Goal: Check status: Check status

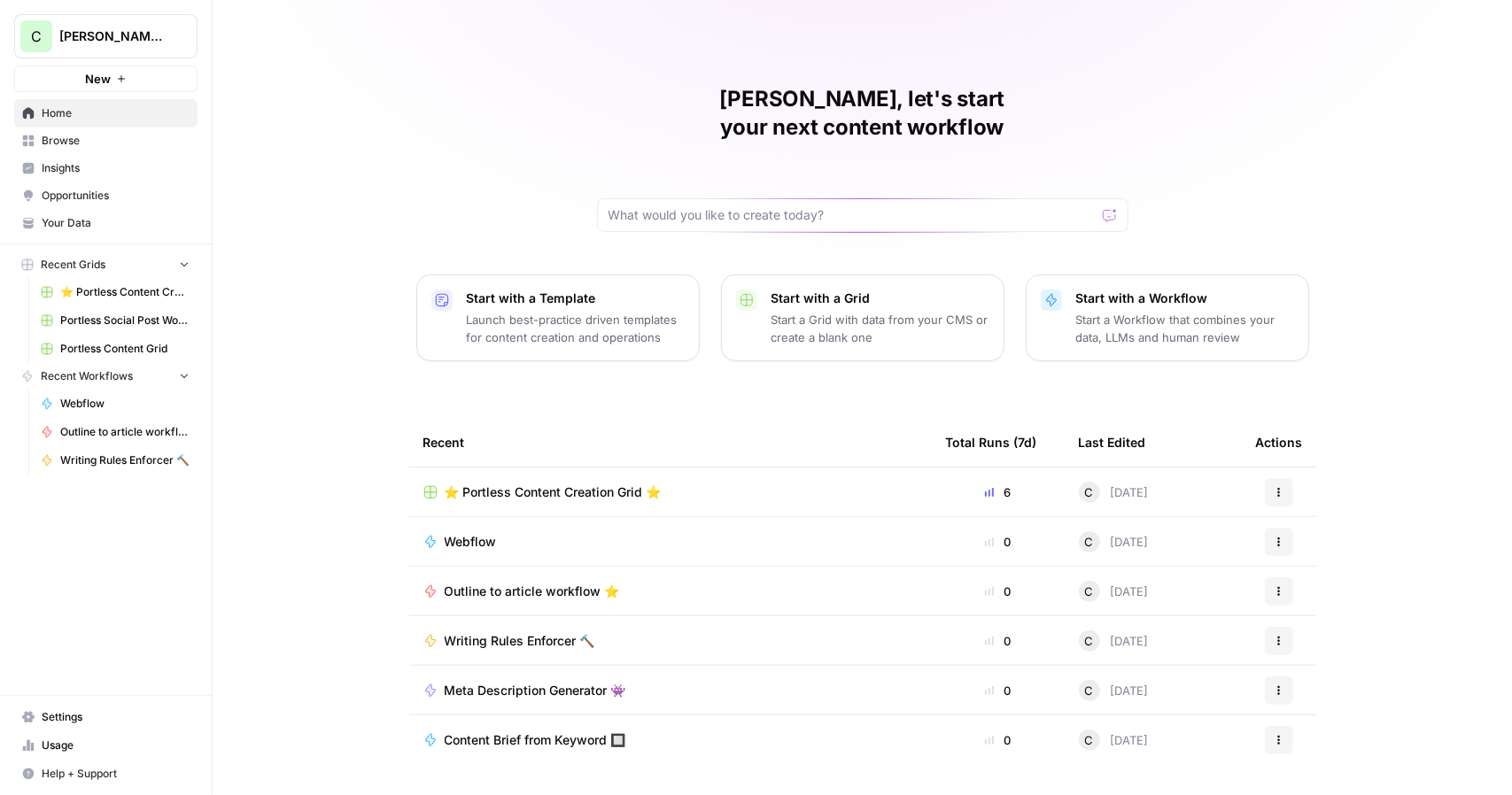
click at [97, 738] on span "Usage" at bounding box center [115, 745] width 148 height 16
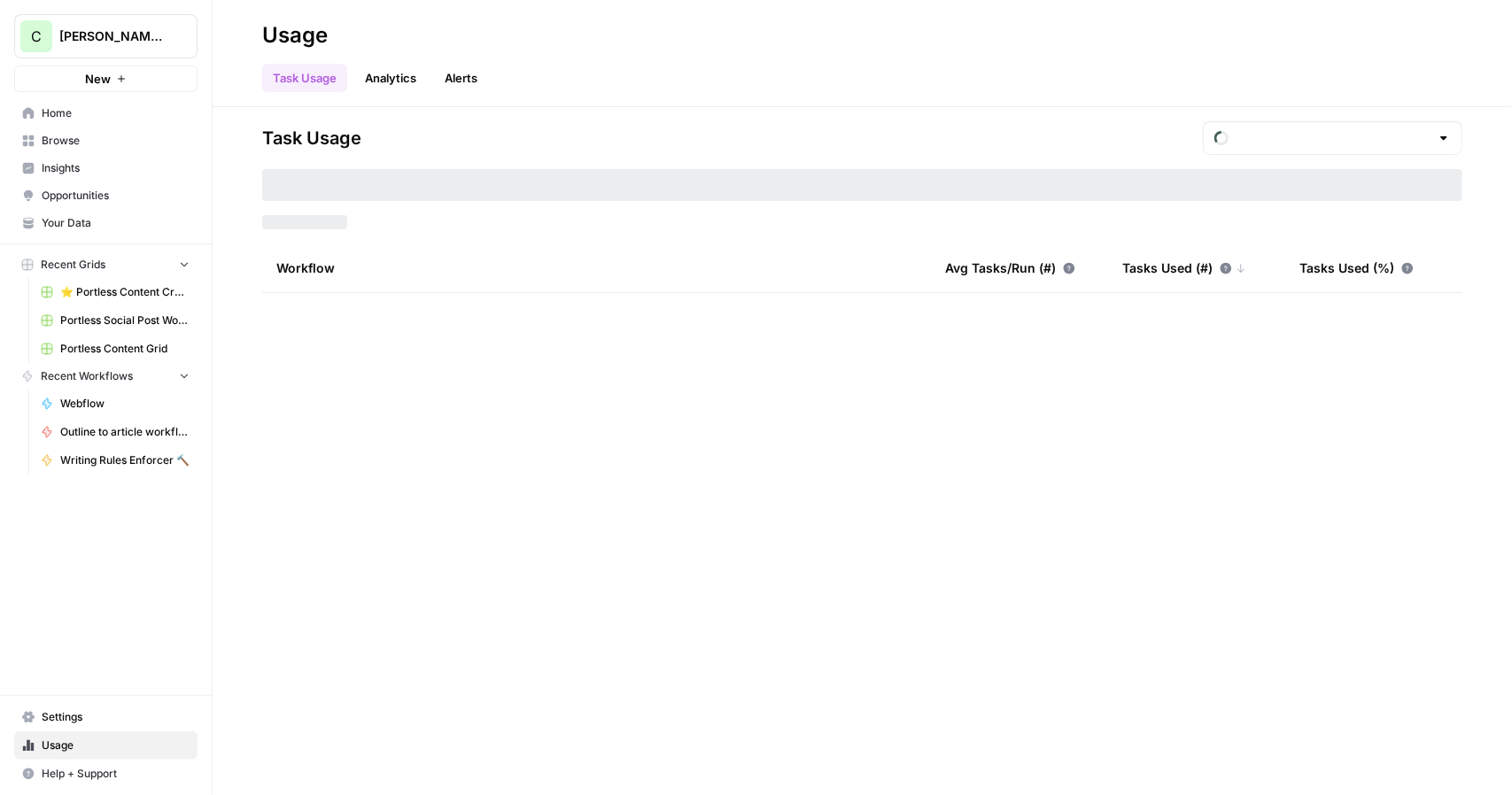
type input "September Tasks"
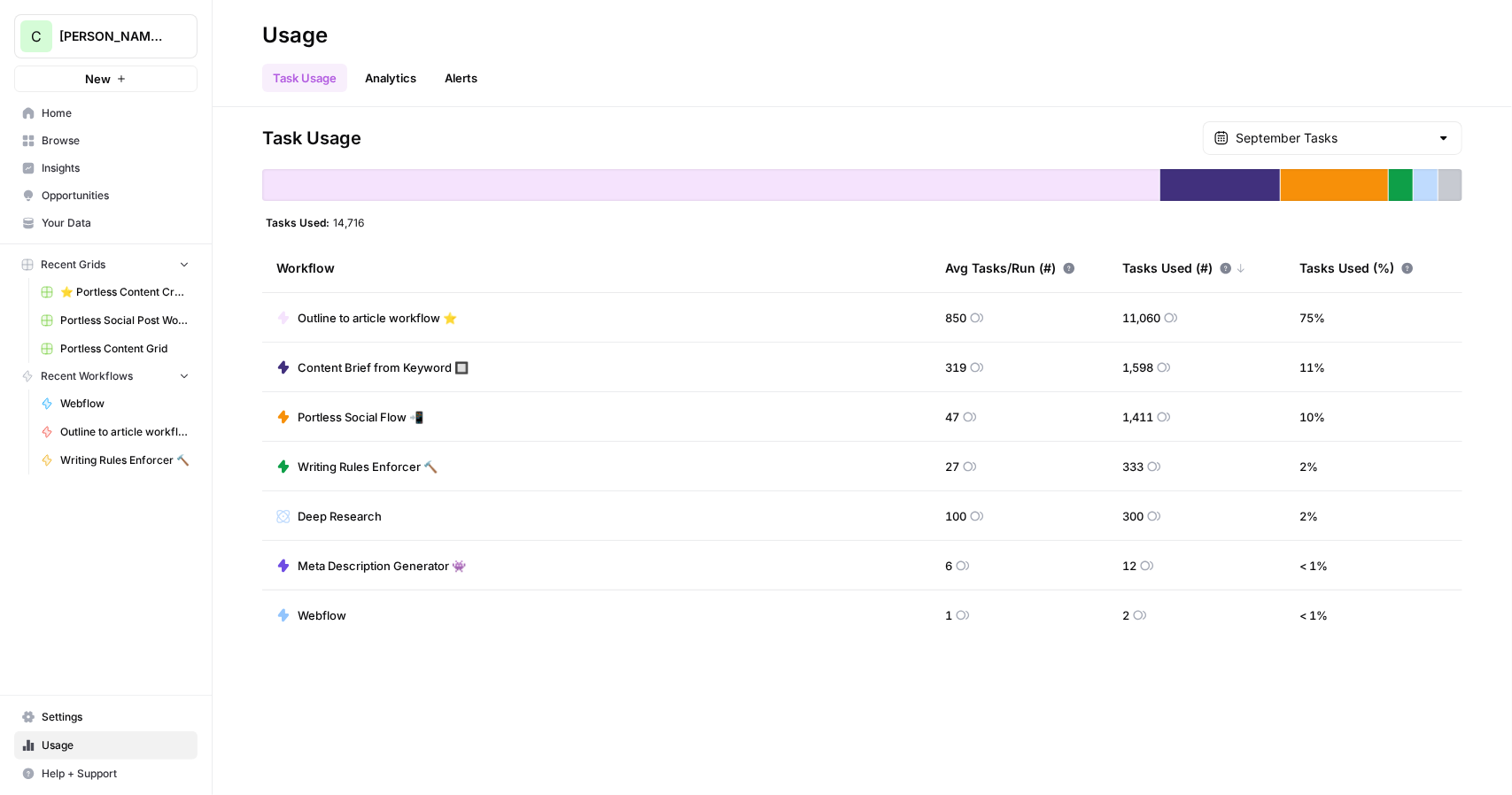
click at [374, 80] on link "Analytics" at bounding box center [391, 78] width 73 height 28
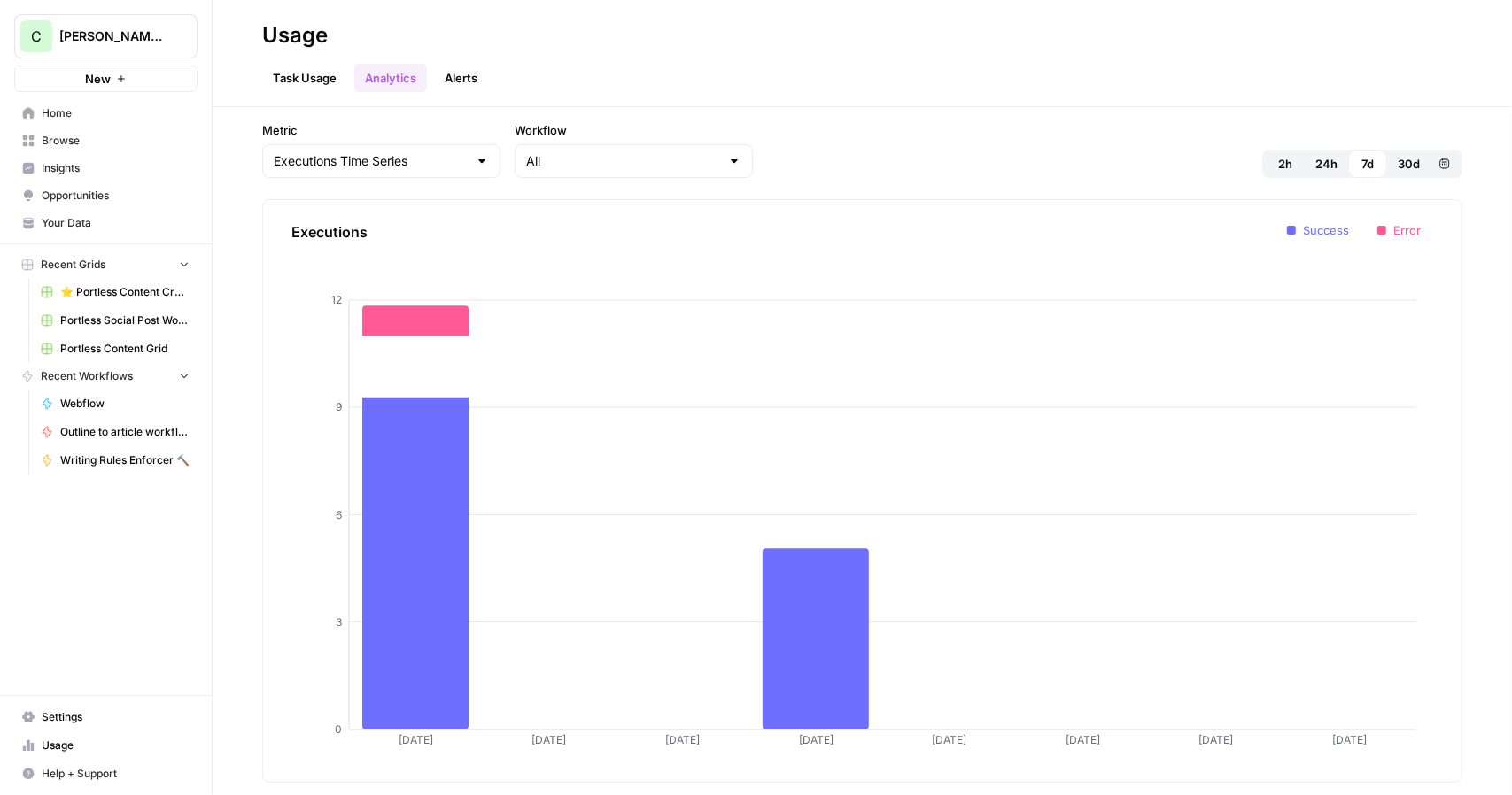
click at [304, 78] on link "Task Usage" at bounding box center [304, 78] width 85 height 28
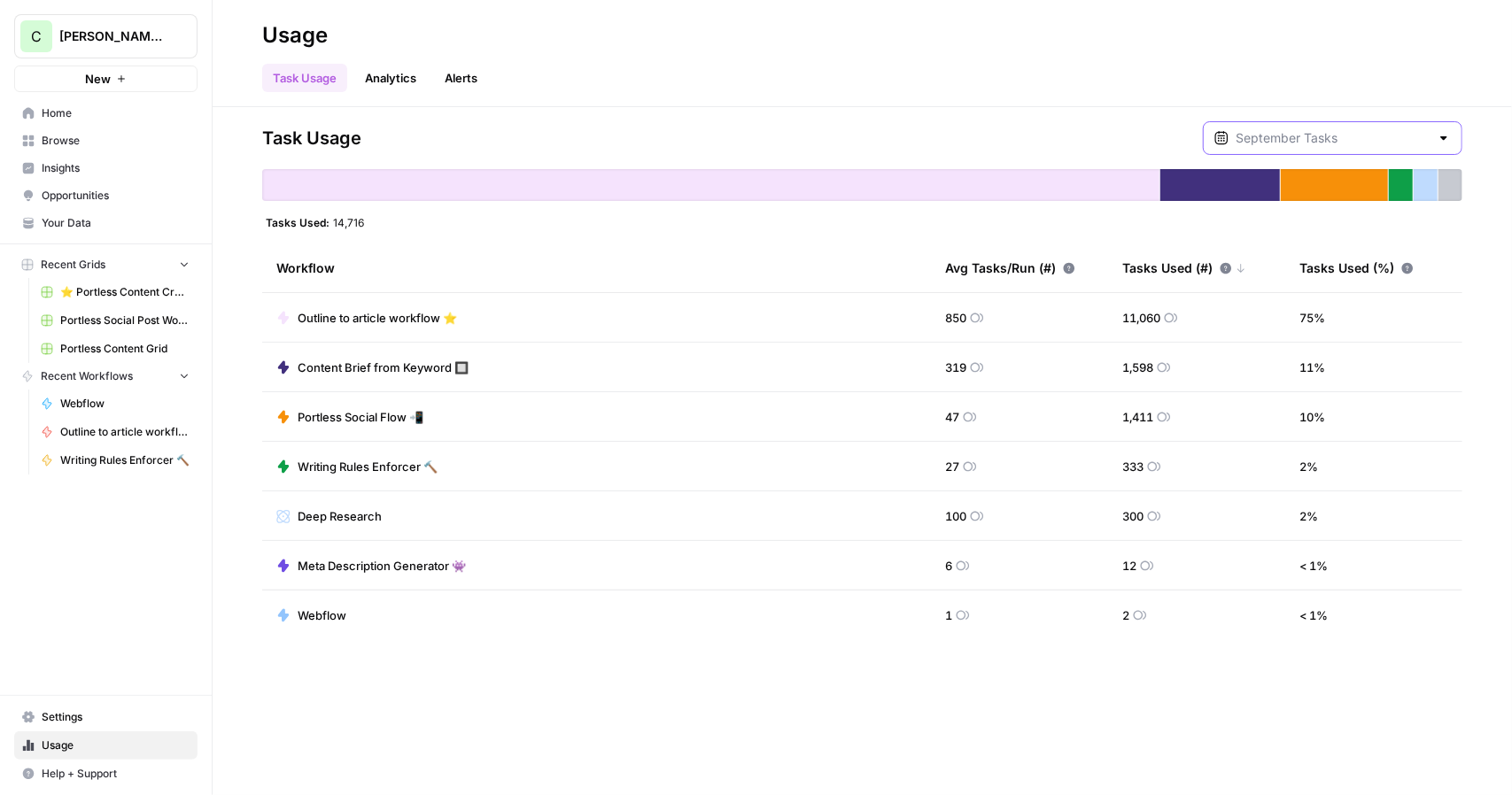
click at [1335, 130] on input "text" at bounding box center [1332, 138] width 194 height 18
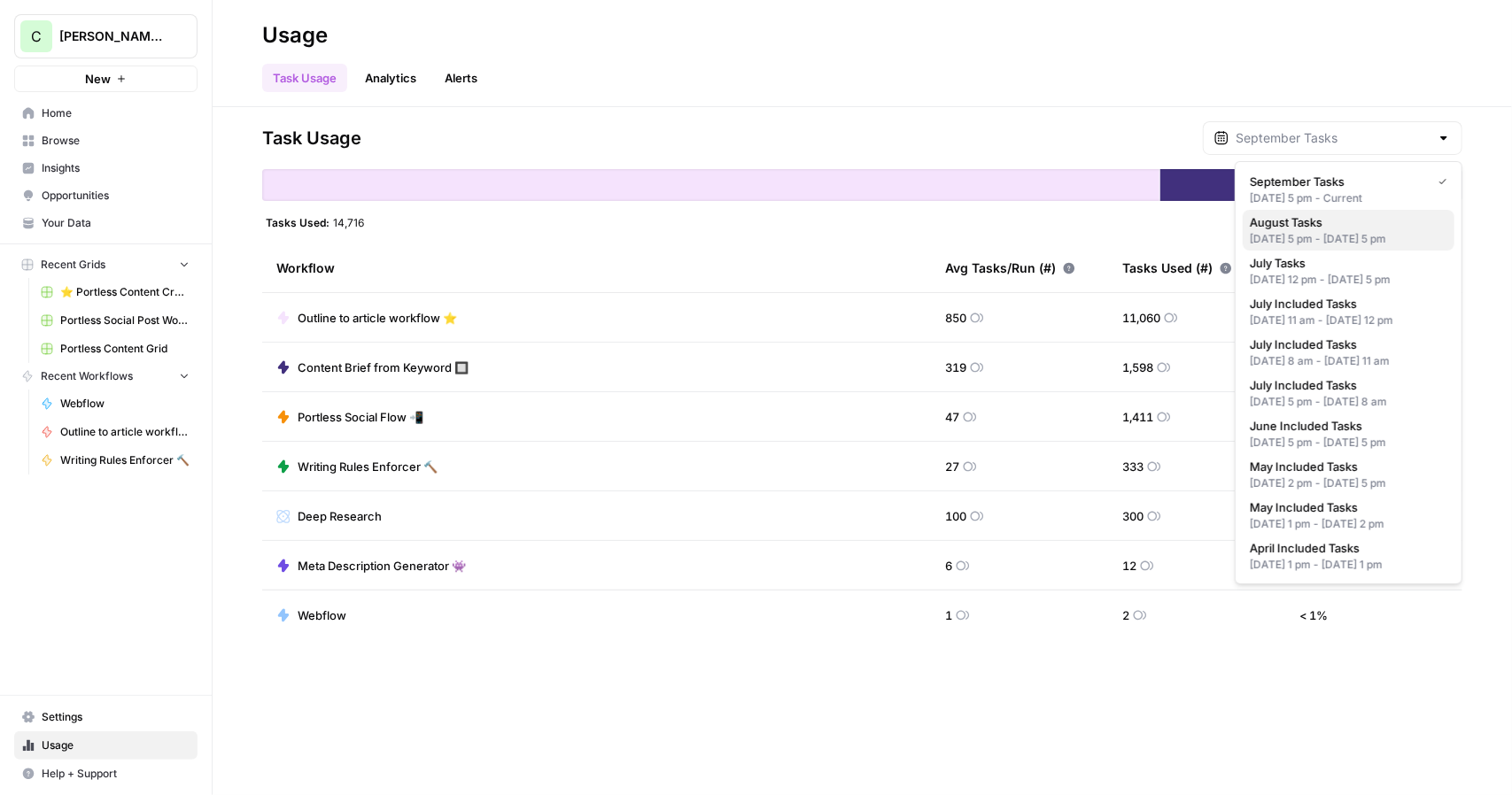
click at [1341, 224] on span "August Tasks" at bounding box center [1345, 222] width 190 height 18
type input "August Tasks"
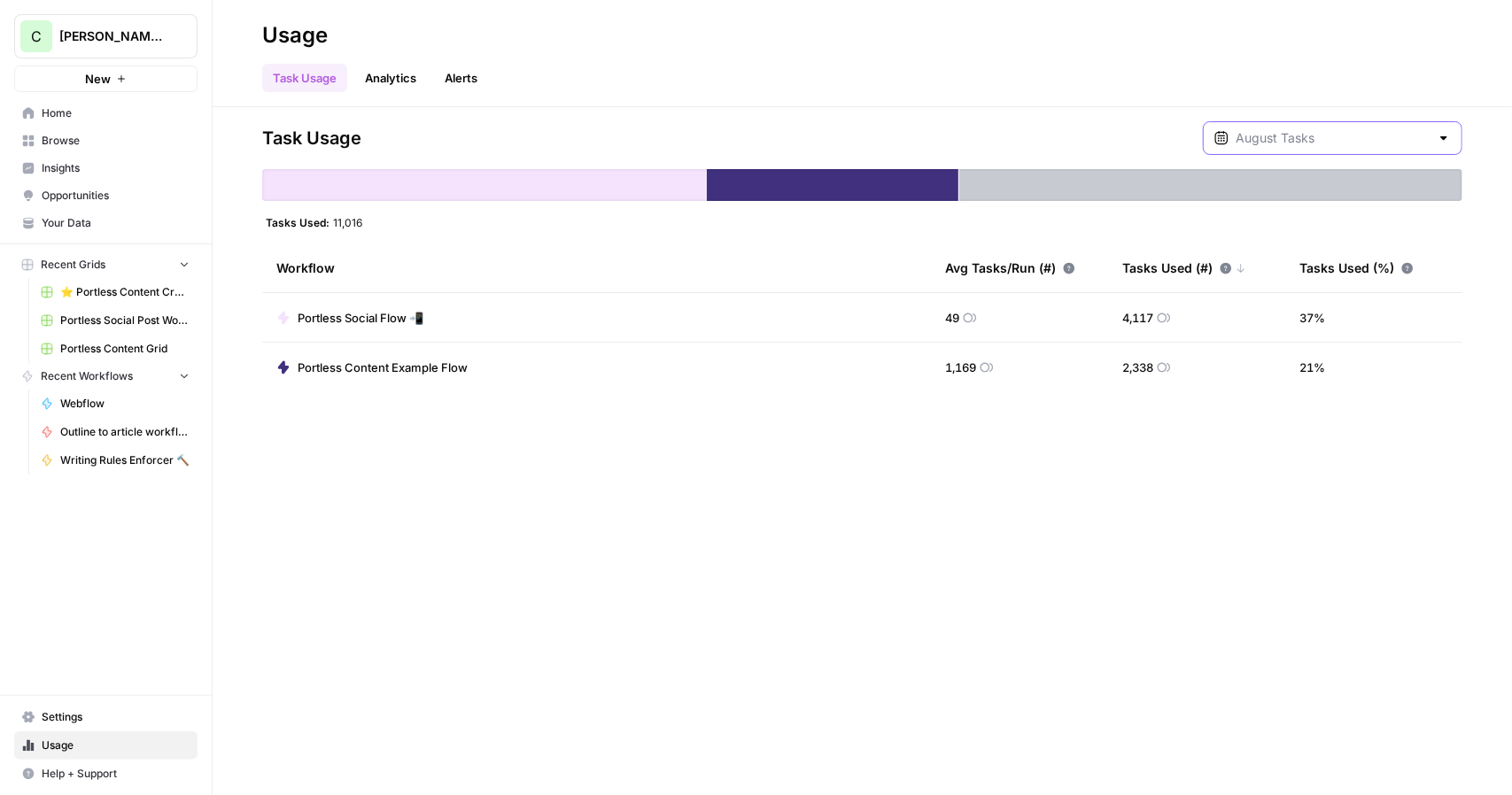
click at [1378, 137] on input "text" at bounding box center [1332, 138] width 194 height 18
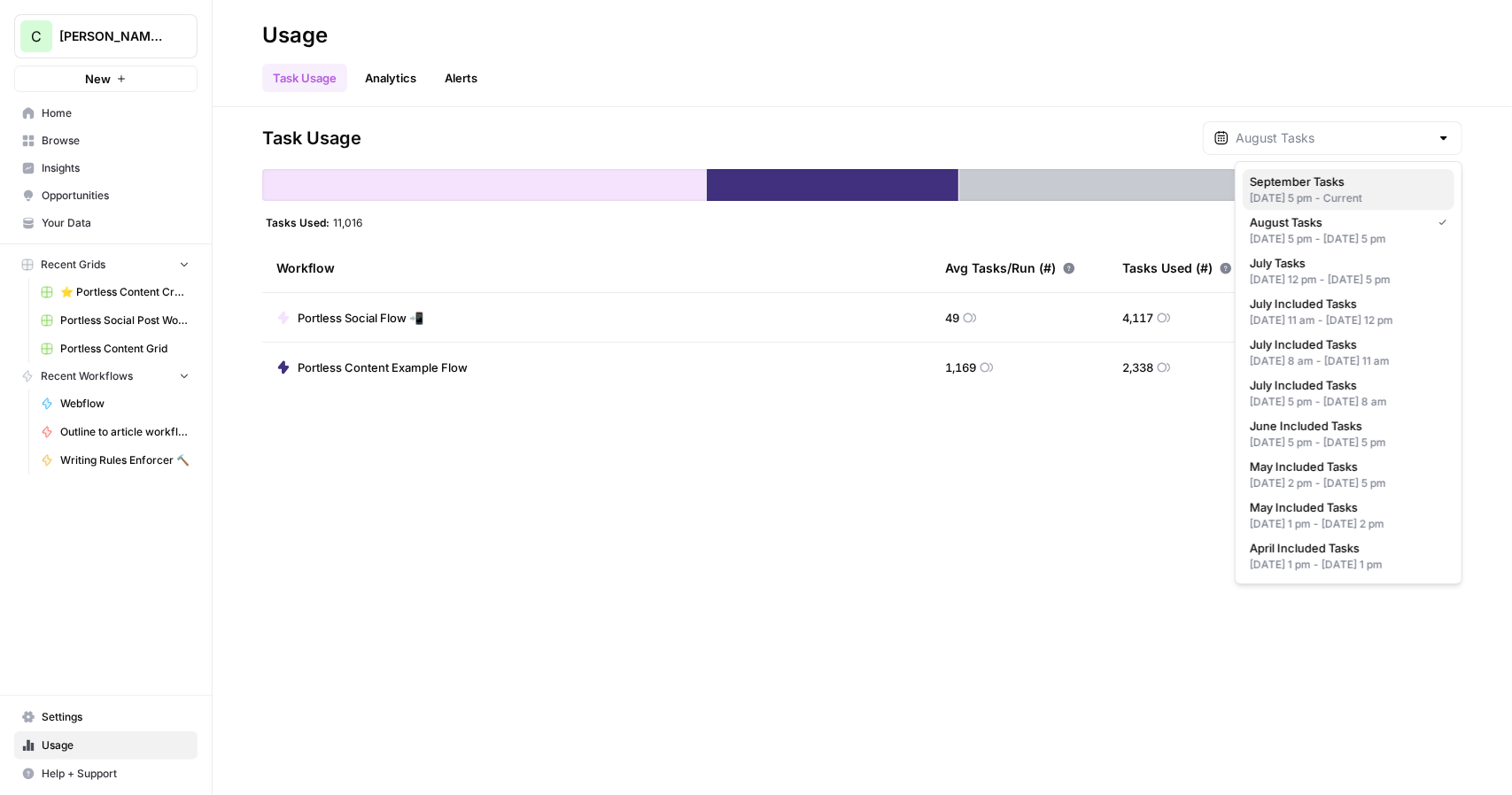
click at [1364, 180] on span "September Tasks" at bounding box center [1345, 181] width 190 height 18
type input "September Tasks"
